Goal: Task Accomplishment & Management: Use online tool/utility

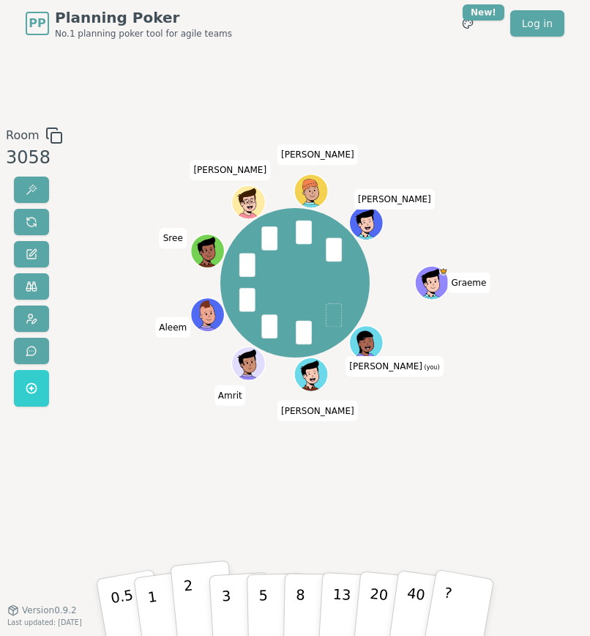
click at [195, 593] on button "2" at bounding box center [203, 606] width 67 height 93
click at [442, 476] on div "[PERSON_NAME] (you) [PERSON_NAME] [PERSON_NAME] [PERSON_NAME] [PERSON_NAME]" at bounding box center [295, 328] width 312 height 403
click at [232, 613] on button "3" at bounding box center [241, 606] width 64 height 91
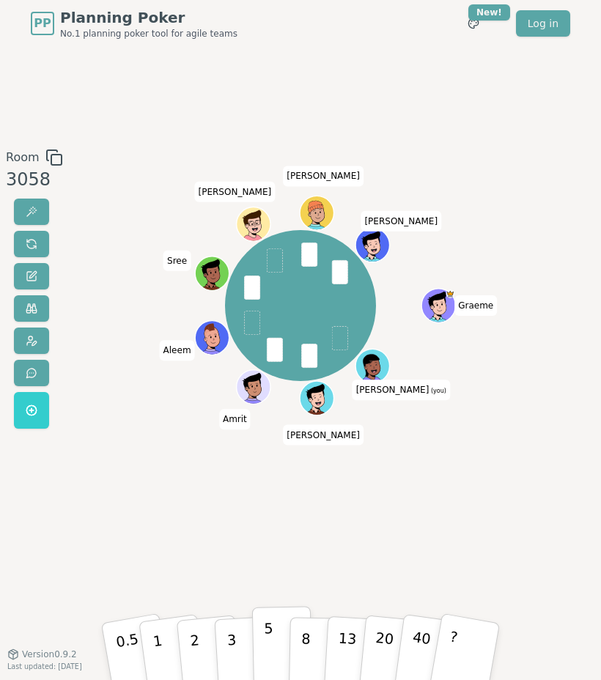
click at [262, 625] on button "5" at bounding box center [282, 650] width 60 height 89
drag, startPoint x: 240, startPoint y: 530, endPoint x: 240, endPoint y: 540, distance: 10.3
click at [240, 530] on div "[PERSON_NAME] (you) [PERSON_NAME] [PERSON_NAME] [PERSON_NAME] [PERSON_NAME]" at bounding box center [300, 350] width 318 height 403
click at [225, 625] on button "3" at bounding box center [246, 650] width 64 height 91
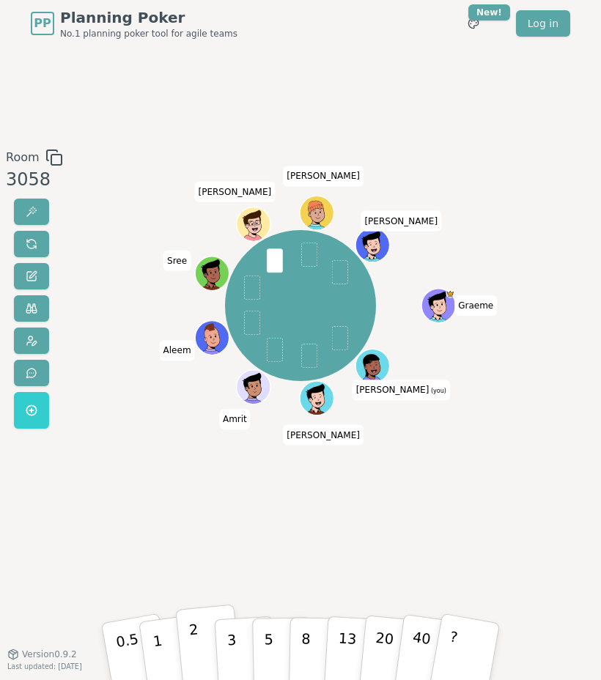
click at [193, 625] on p "2" at bounding box center [195, 651] width 15 height 65
click at [200, 625] on button "2" at bounding box center [208, 650] width 67 height 93
click at [201, 625] on button "2" at bounding box center [208, 650] width 67 height 93
click at [198, 625] on p "2" at bounding box center [195, 651] width 15 height 65
click at [166, 625] on button "1" at bounding box center [172, 650] width 70 height 95
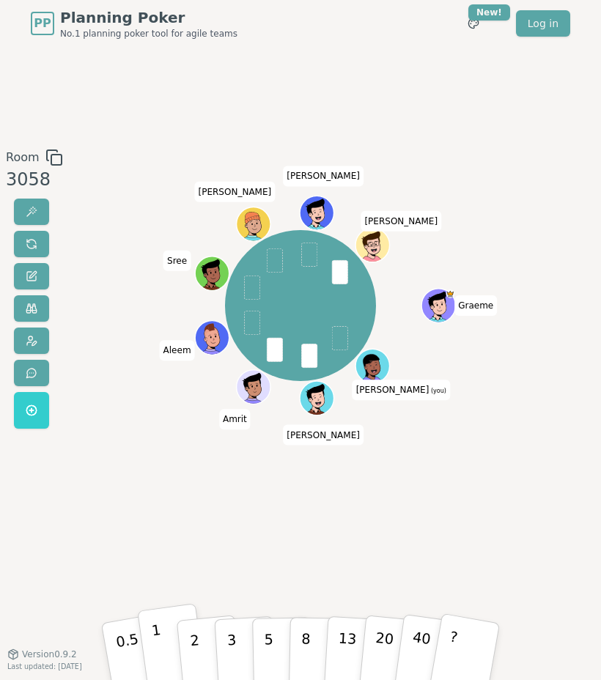
click at [158, 625] on p "1" at bounding box center [159, 652] width 18 height 65
click at [394, 519] on div "[PERSON_NAME] (you) [PERSON_NAME] [PERSON_NAME] Sree [PERSON_NAME]" at bounding box center [300, 350] width 318 height 403
click at [209, 625] on button "2" at bounding box center [208, 650] width 67 height 93
click at [218, 544] on div "[PERSON_NAME] (you) [PERSON_NAME] [PERSON_NAME] Sree [PERSON_NAME]" at bounding box center [300, 350] width 318 height 403
